Goal: Task Accomplishment & Management: Use online tool/utility

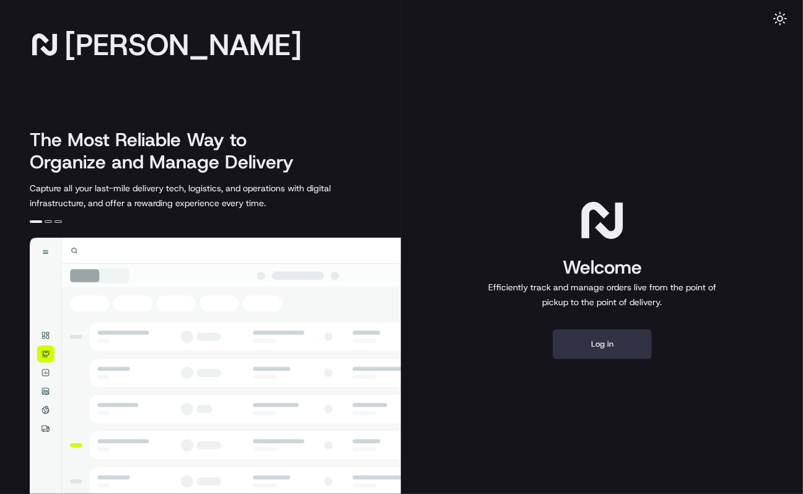
click at [605, 345] on button "Log in" at bounding box center [602, 345] width 99 height 30
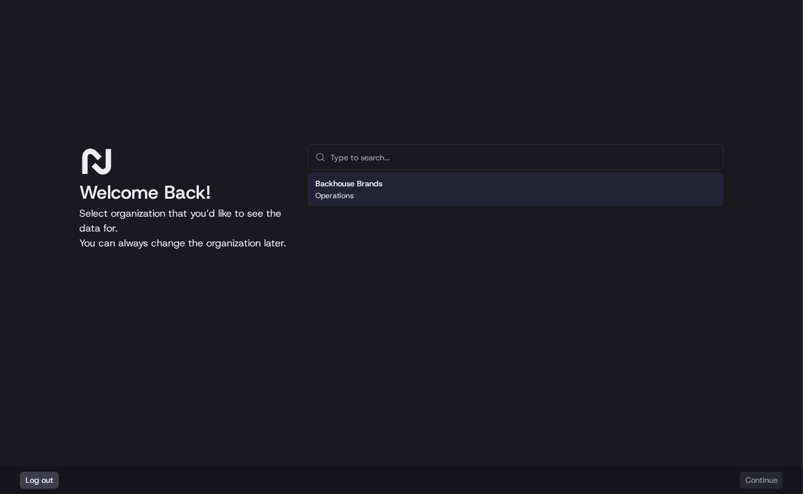
click at [403, 186] on div "Backhouse Brands Operations" at bounding box center [515, 189] width 416 height 33
click at [642, 395] on button "Continue" at bounding box center [761, 480] width 43 height 17
